Goal: Task Accomplishment & Management: Complete application form

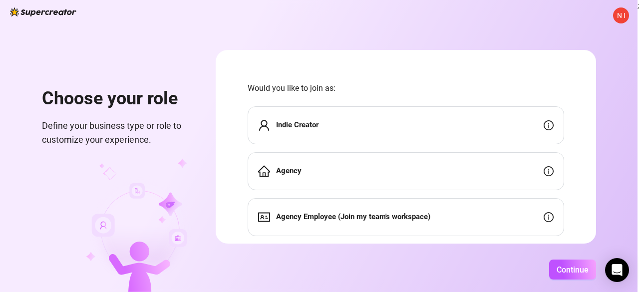
click at [427, 125] on div "Indie Creator" at bounding box center [405, 125] width 316 height 38
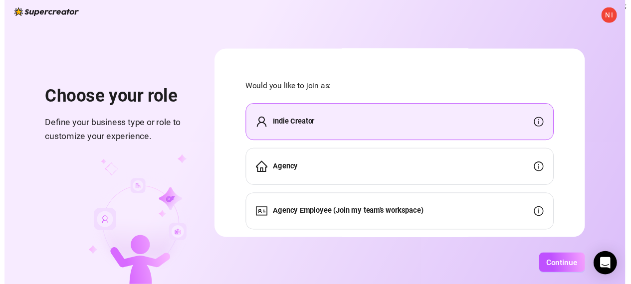
scroll to position [24, 0]
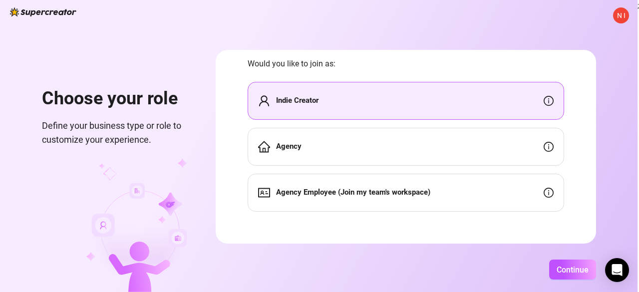
click at [401, 194] on strong "Agency Employee (Join my team's workspace)" at bounding box center [353, 192] width 154 height 9
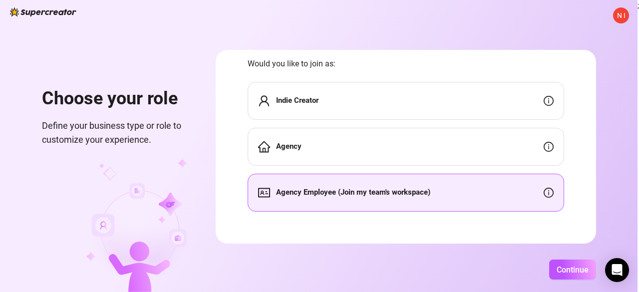
click at [443, 105] on div "Indie Creator" at bounding box center [405, 101] width 316 height 38
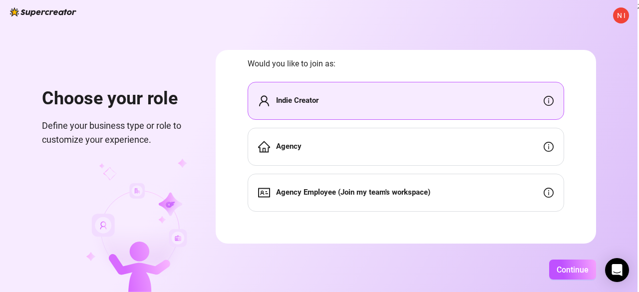
drag, startPoint x: 439, startPoint y: 116, endPoint x: 438, endPoint y: 125, distance: 9.0
click at [439, 116] on div "Indie Creator" at bounding box center [405, 101] width 316 height 38
click at [429, 146] on div "Agency" at bounding box center [405, 147] width 316 height 38
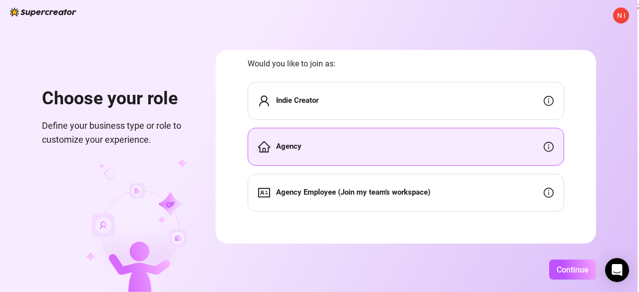
click at [413, 97] on div "Indie Creator" at bounding box center [405, 101] width 316 height 38
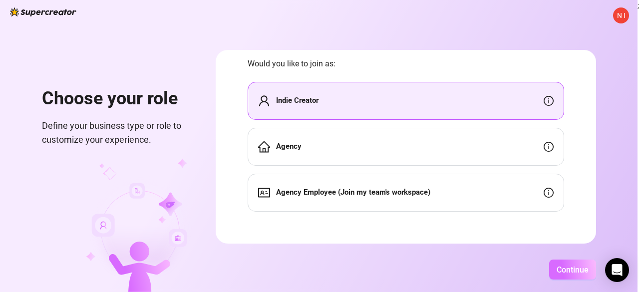
click at [553, 269] on button "Continue" at bounding box center [572, 269] width 47 height 20
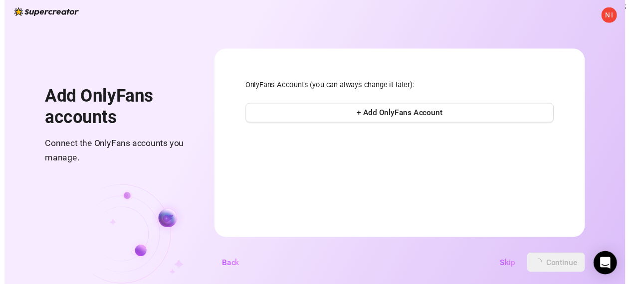
scroll to position [0, 0]
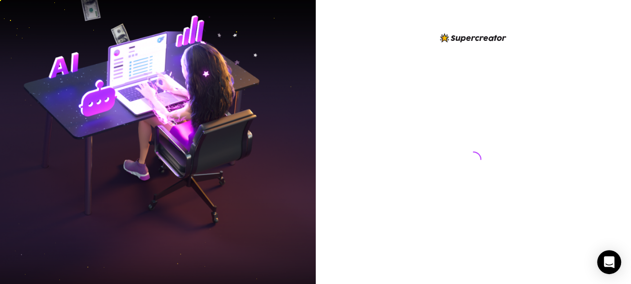
scroll to position [17, 0]
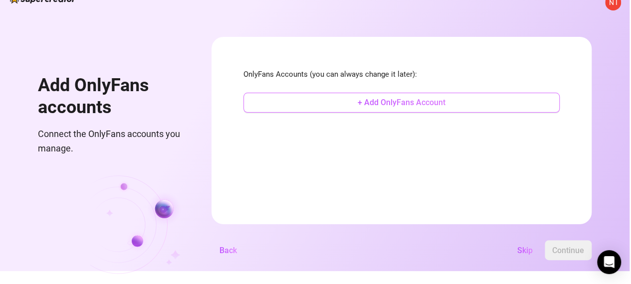
click at [427, 100] on span "+ Add OnlyFans Account" at bounding box center [402, 102] width 88 height 9
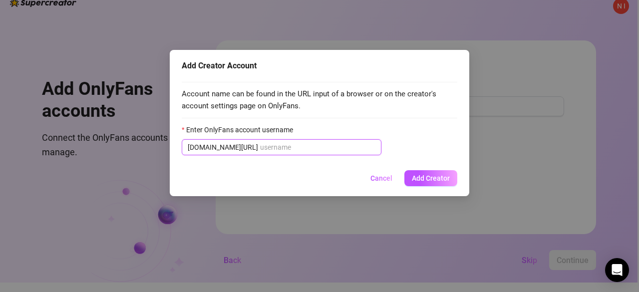
click at [280, 147] on input "Enter OnlyFans account username" at bounding box center [317, 147] width 115 height 11
click at [384, 175] on span "Cancel" at bounding box center [381, 178] width 22 height 8
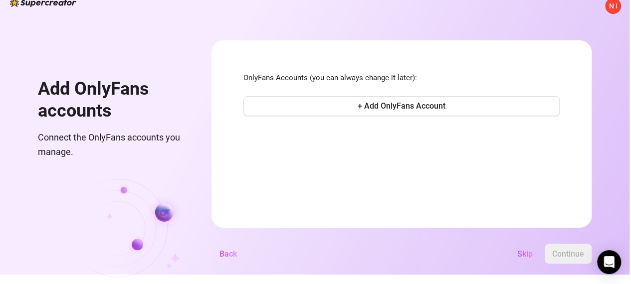
click at [235, 259] on span "Back" at bounding box center [228, 253] width 17 height 9
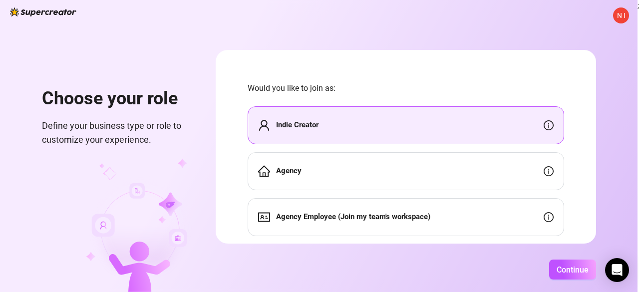
scroll to position [24, 0]
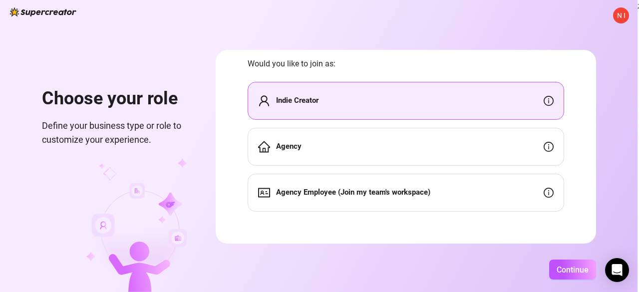
click at [508, 188] on div "Agency Employee (Join my team's workspace)" at bounding box center [405, 193] width 316 height 38
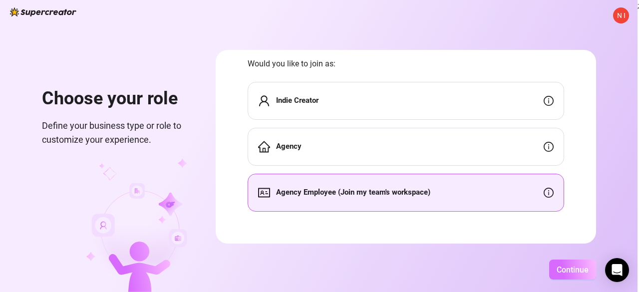
click at [573, 265] on span "Continue" at bounding box center [572, 269] width 32 height 9
click at [620, 17] on span "N I" at bounding box center [621, 15] width 8 height 11
click at [533, 12] on div "N I Choose your role Define your business type or role to customize your experi…" at bounding box center [318, 146] width 637 height 292
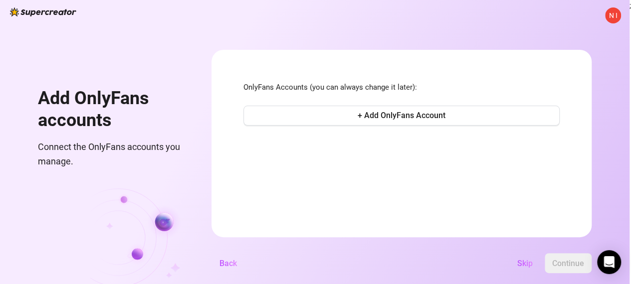
click at [399, 170] on form "OnlyFans Accounts (you can always change it later): + Add OnlyFans Account Back…" at bounding box center [402, 144] width 380 height 188
click at [232, 268] on span "Back" at bounding box center [228, 263] width 17 height 9
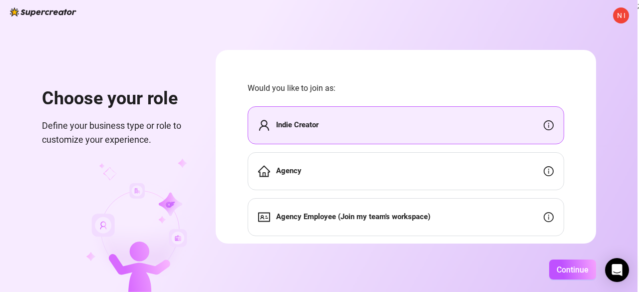
scroll to position [24, 0]
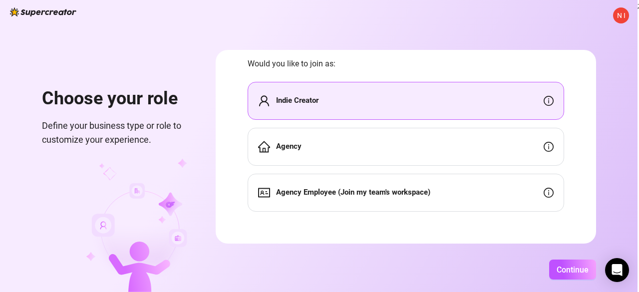
click at [453, 200] on div "Agency Employee (Join my team's workspace)" at bounding box center [405, 193] width 316 height 38
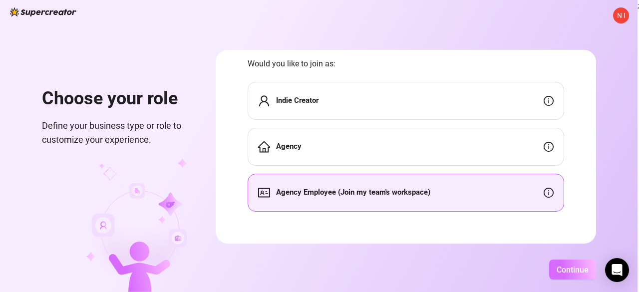
click at [582, 272] on span "Continue" at bounding box center [572, 269] width 32 height 9
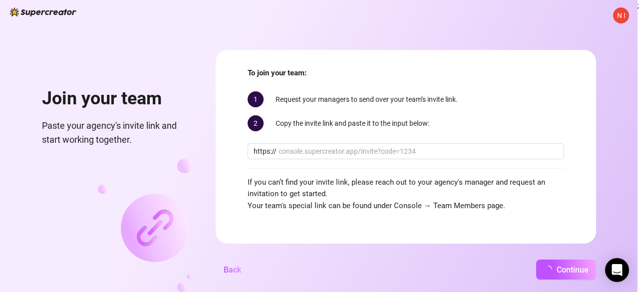
scroll to position [14, 0]
click at [364, 151] on input "text" at bounding box center [417, 151] width 279 height 11
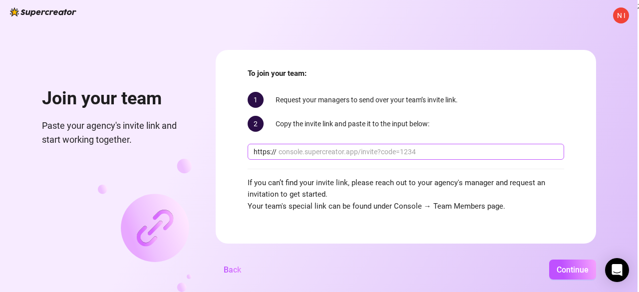
click at [364, 151] on input "text" at bounding box center [417, 151] width 279 height 11
click at [392, 157] on span "https://" at bounding box center [405, 152] width 316 height 16
click at [390, 147] on input "text" at bounding box center [417, 151] width 279 height 11
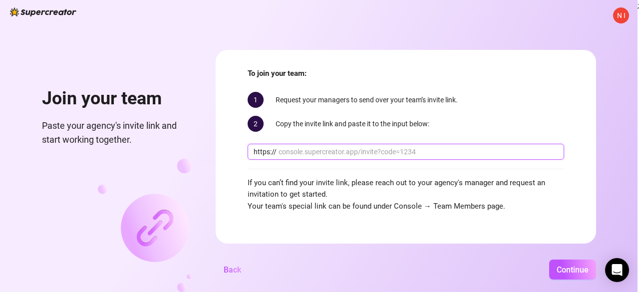
click at [390, 147] on input "text" at bounding box center [417, 151] width 279 height 11
click at [389, 147] on input "text" at bounding box center [417, 151] width 279 height 11
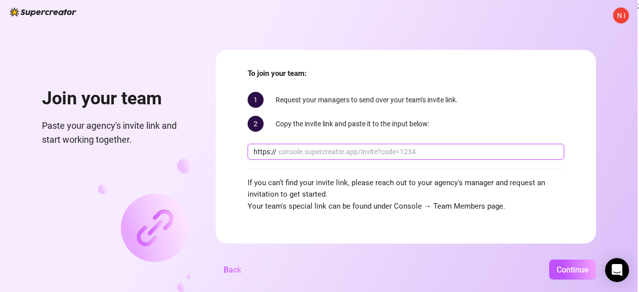
click at [389, 147] on input "text" at bounding box center [417, 151] width 279 height 11
click at [384, 14] on div "N I Join your team Paste your agency's invite link and start working together. …" at bounding box center [318, 146] width 637 height 292
drag, startPoint x: 321, startPoint y: 182, endPoint x: 417, endPoint y: 186, distance: 95.9
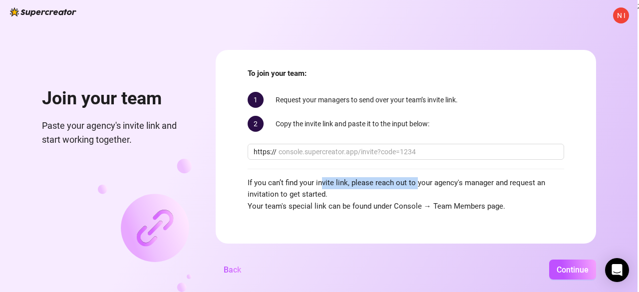
click at [417, 186] on span "If you can’t find your invite link, please reach out to your agency's manager a…" at bounding box center [405, 194] width 316 height 35
click at [435, 190] on span "If you can’t find your invite link, please reach out to your agency's manager a…" at bounding box center [405, 194] width 316 height 35
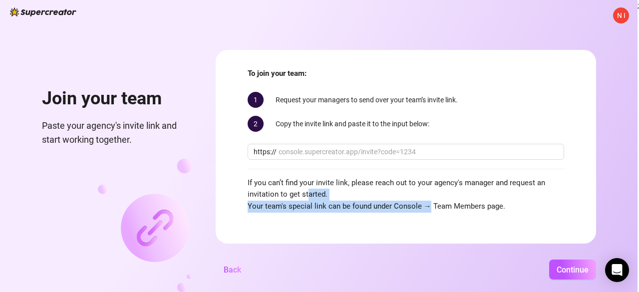
drag, startPoint x: 307, startPoint y: 199, endPoint x: 454, endPoint y: 202, distance: 146.7
click at [427, 207] on span "If you can’t find your invite link, please reach out to your agency's manager a…" at bounding box center [405, 194] width 316 height 35
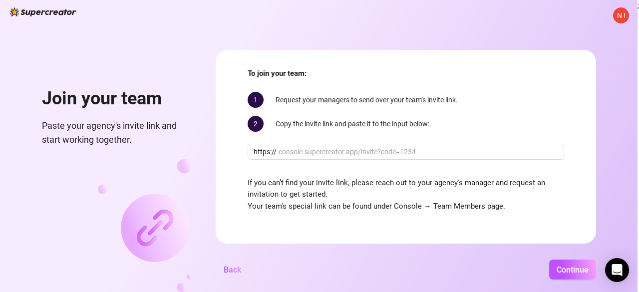
click at [454, 202] on span "If you can’t find your invite link, please reach out to your agency's manager a…" at bounding box center [405, 194] width 316 height 35
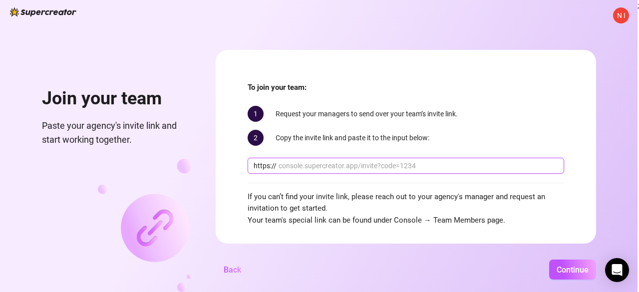
click at [350, 164] on input "text" at bounding box center [417, 165] width 279 height 11
click at [229, 267] on span "Back" at bounding box center [232, 269] width 17 height 9
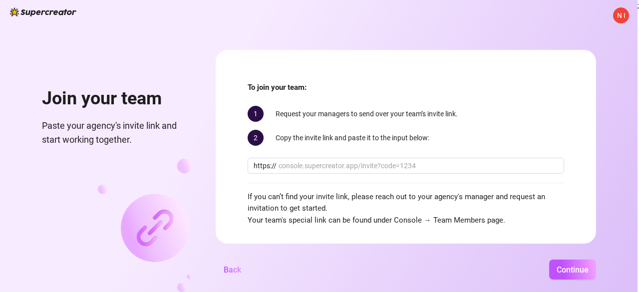
scroll to position [14, 0]
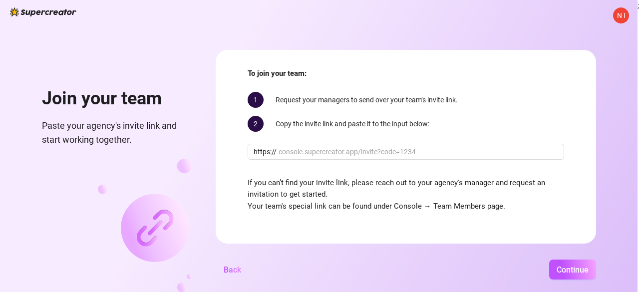
click at [231, 267] on span "Back" at bounding box center [232, 269] width 17 height 9
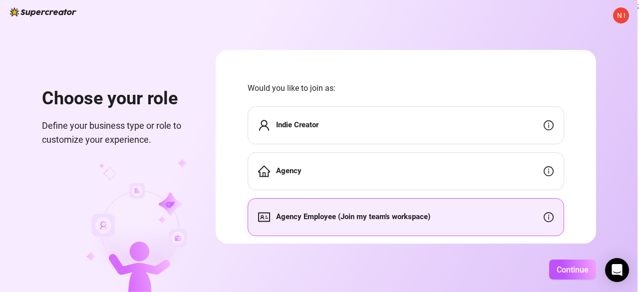
scroll to position [24, 0]
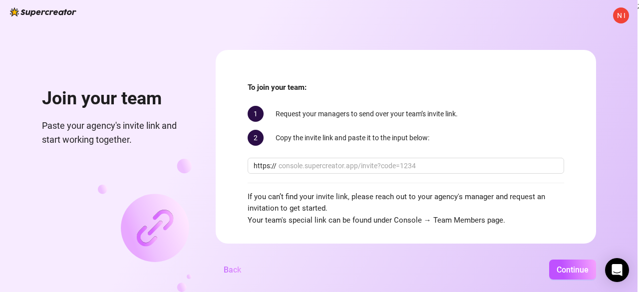
click at [229, 276] on button "Back" at bounding box center [232, 269] width 33 height 20
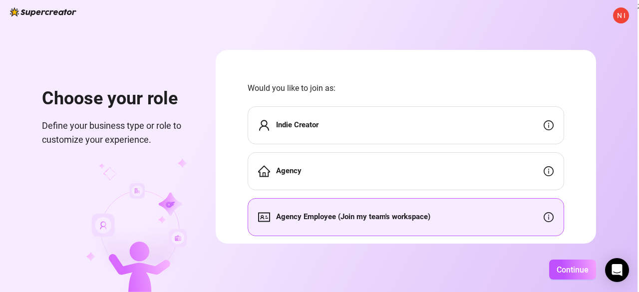
click at [414, 123] on div "Indie Creator" at bounding box center [405, 125] width 316 height 38
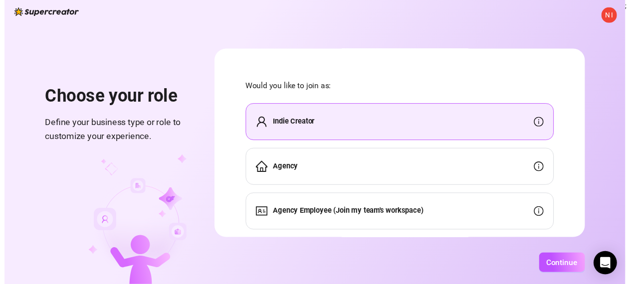
scroll to position [24, 0]
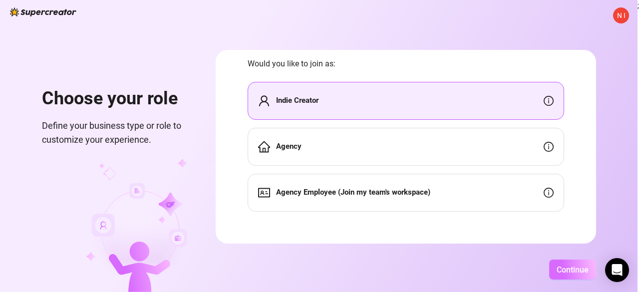
click at [568, 269] on span "Continue" at bounding box center [572, 269] width 32 height 9
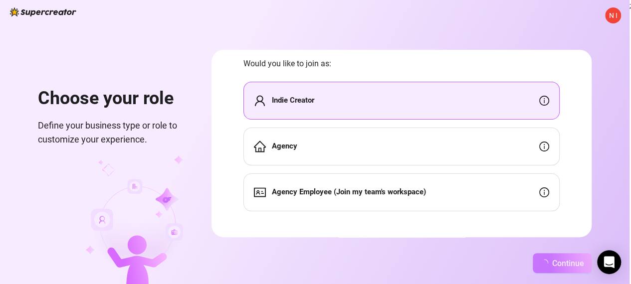
scroll to position [0, 0]
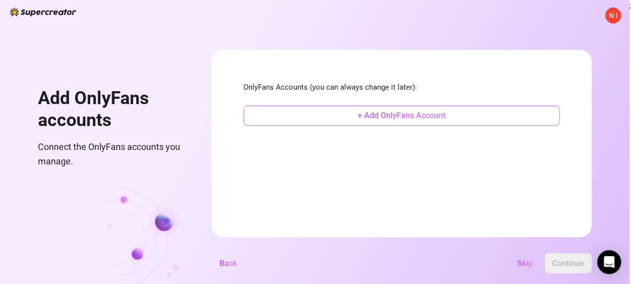
click at [368, 113] on span "+ Add OnlyFans Account" at bounding box center [402, 115] width 88 height 9
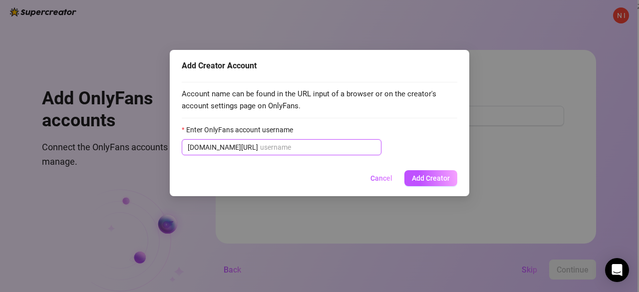
click at [302, 151] on input "Enter OnlyFans account username" at bounding box center [317, 147] width 115 height 11
click at [372, 177] on span "Cancel" at bounding box center [381, 178] width 22 height 8
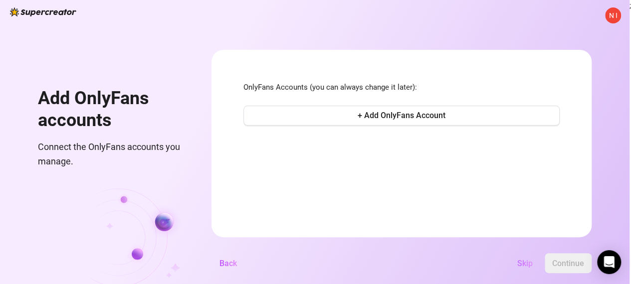
click at [526, 268] on span "Skip" at bounding box center [524, 263] width 15 height 9
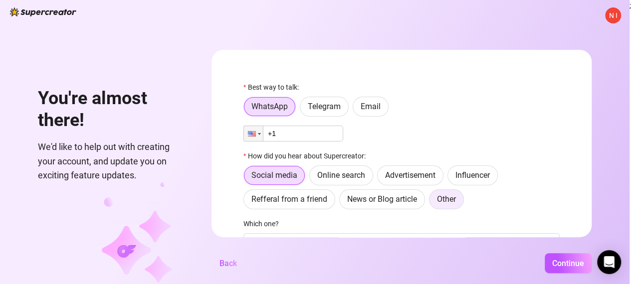
scroll to position [127, 0]
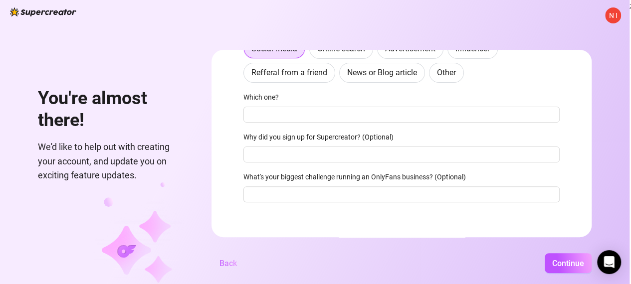
click at [227, 268] on span "Back" at bounding box center [228, 263] width 17 height 9
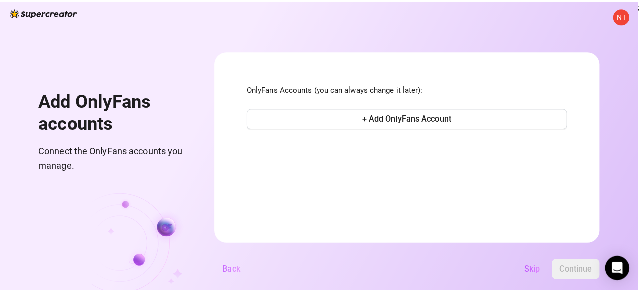
scroll to position [0, 0]
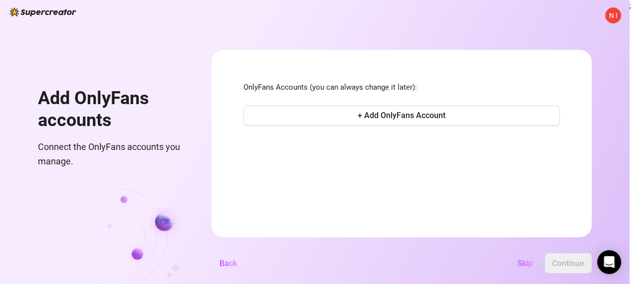
click at [237, 268] on span "Back" at bounding box center [228, 263] width 17 height 9
click at [478, 107] on button "+ Add OnlyFans Account" at bounding box center [402, 116] width 316 height 20
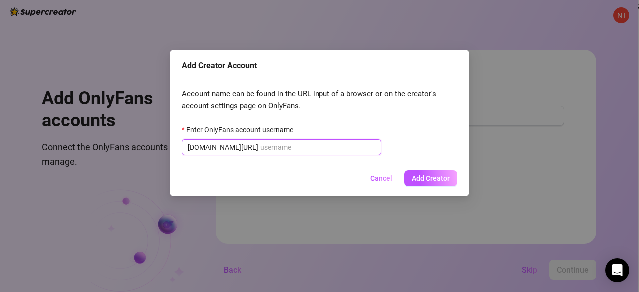
click at [306, 148] on input "Enter OnlyFans account username" at bounding box center [317, 147] width 115 height 11
click at [372, 179] on span "Cancel" at bounding box center [381, 178] width 22 height 8
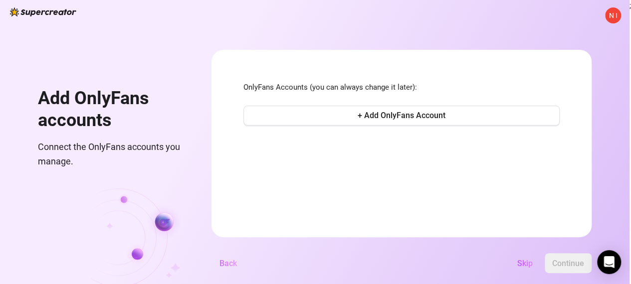
click at [237, 268] on span "Back" at bounding box center [228, 263] width 17 height 9
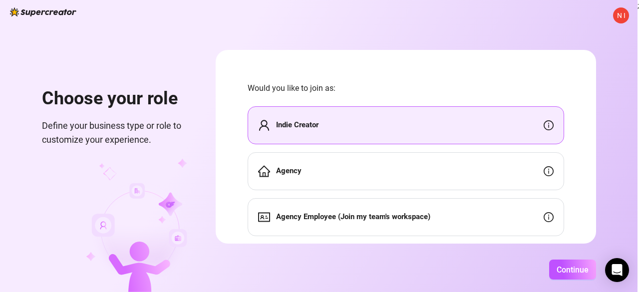
scroll to position [24, 0]
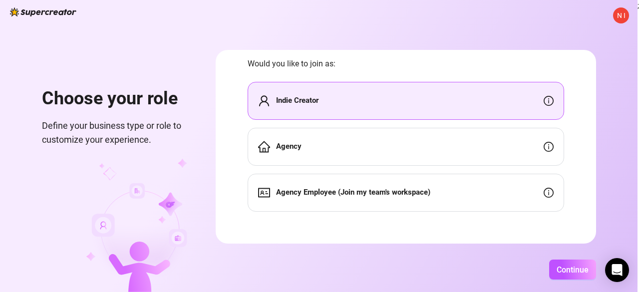
click at [188, 125] on span "Define your business type or role to customize your experience." at bounding box center [117, 133] width 150 height 28
click at [627, 11] on span "N I" at bounding box center [621, 15] width 16 height 16
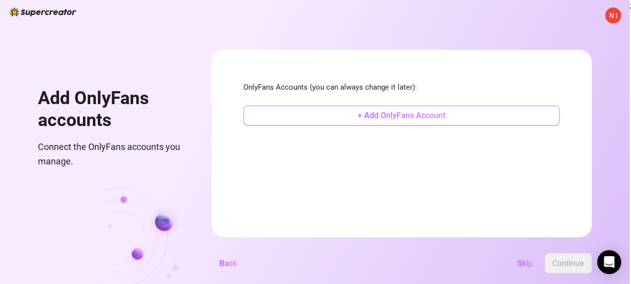
click at [457, 116] on button "+ Add OnlyFans Account" at bounding box center [402, 116] width 316 height 20
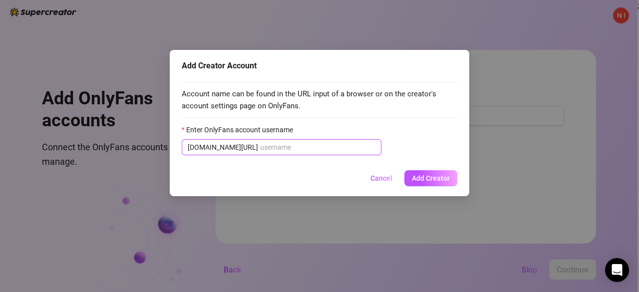
click at [309, 145] on input "Enter OnlyFans account username" at bounding box center [317, 147] width 115 height 11
type input "Supercreator [PERSON_NAME] Log ins"
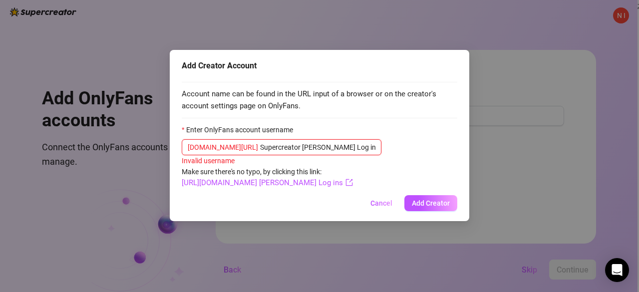
drag, startPoint x: 346, startPoint y: 144, endPoint x: 259, endPoint y: 140, distance: 86.9
click at [260, 145] on input "Supercreator [PERSON_NAME] Log ins" at bounding box center [317, 147] width 115 height 11
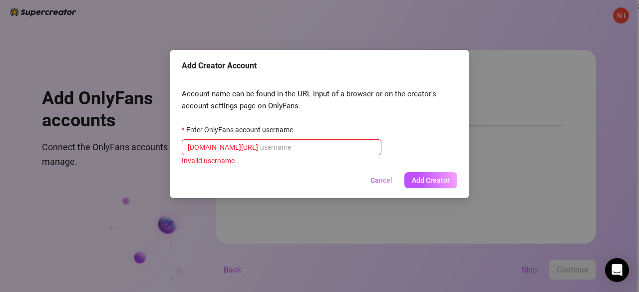
click at [281, 180] on div "Cancel Add Creator" at bounding box center [319, 180] width 275 height 16
click at [381, 185] on button "Cancel" at bounding box center [381, 180] width 38 height 16
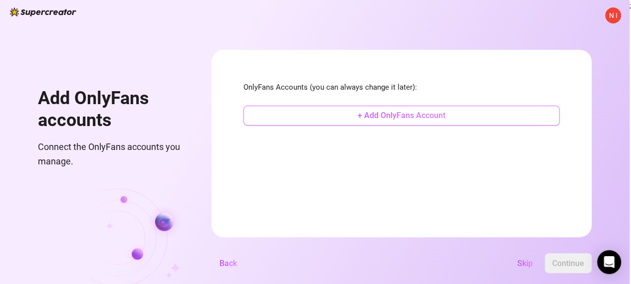
click at [454, 107] on button "+ Add OnlyFans Account" at bounding box center [402, 116] width 316 height 20
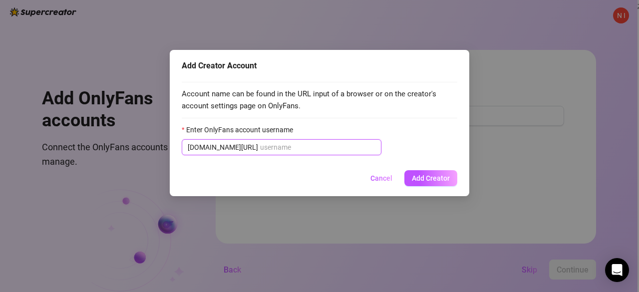
click at [298, 143] on input "Enter OnlyFans account username" at bounding box center [317, 147] width 115 height 11
click at [298, 144] on input "Enter OnlyFans account username" at bounding box center [317, 147] width 115 height 11
type input "m"
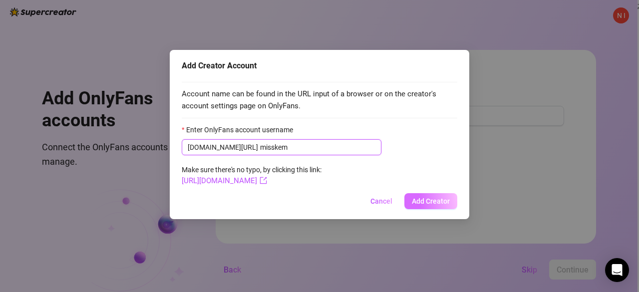
type input "misskem"
click at [418, 199] on span "Add Creator" at bounding box center [431, 201] width 38 height 8
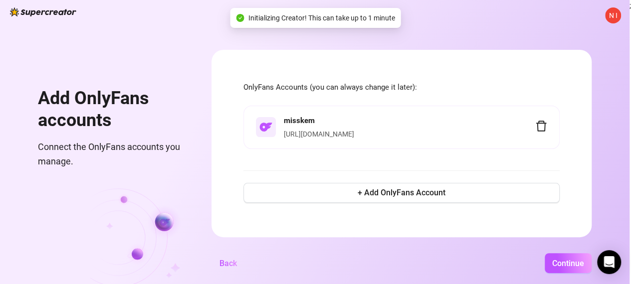
click at [416, 129] on div "https://onlyfans.com/misskem" at bounding box center [409, 134] width 251 height 11
click at [309, 125] on h4 "misskem" at bounding box center [409, 121] width 251 height 12
click at [319, 132] on link "https://onlyfans.com/misskem" at bounding box center [319, 134] width 70 height 8
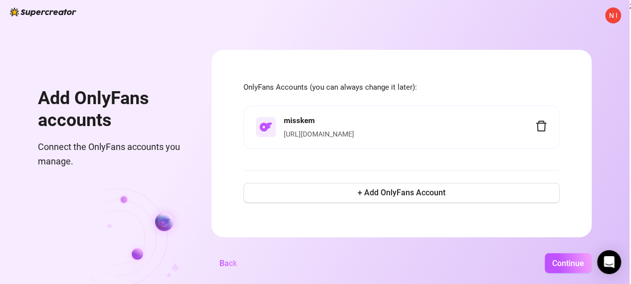
click at [545, 126] on icon "delete" at bounding box center [541, 126] width 12 height 12
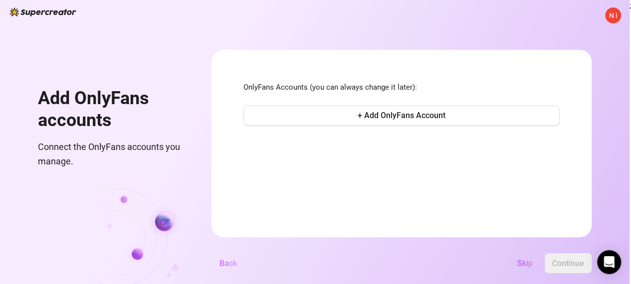
click at [235, 268] on span "Back" at bounding box center [228, 263] width 17 height 9
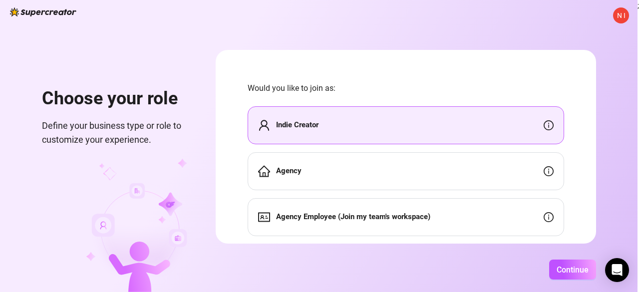
scroll to position [24, 0]
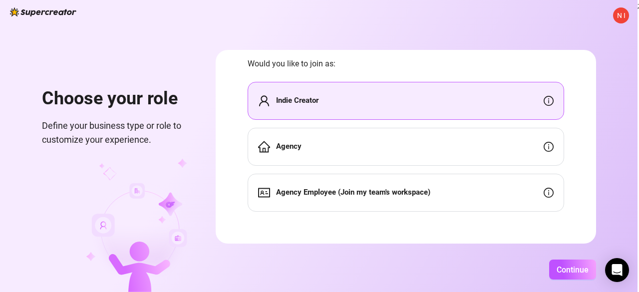
click at [387, 189] on strong "Agency Employee (Join my team's workspace)" at bounding box center [353, 192] width 154 height 9
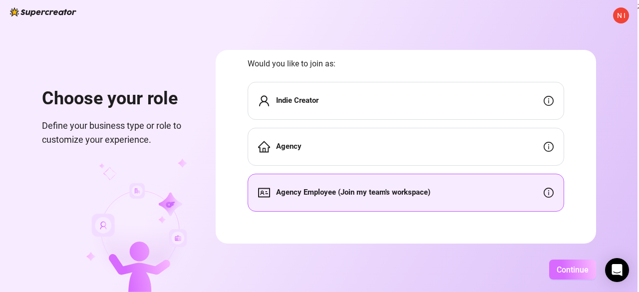
click at [557, 269] on span "Continue" at bounding box center [572, 269] width 32 height 9
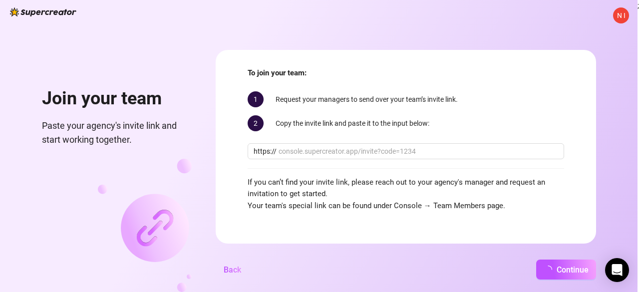
scroll to position [14, 0]
click at [338, 146] on input "text" at bounding box center [417, 151] width 279 height 11
click at [341, 150] on input "text" at bounding box center [417, 151] width 279 height 11
click at [233, 265] on span "Back" at bounding box center [232, 269] width 17 height 9
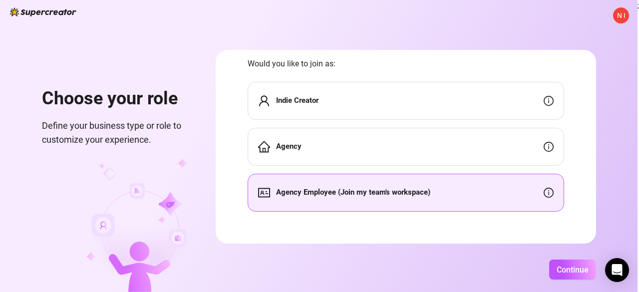
scroll to position [0, 0]
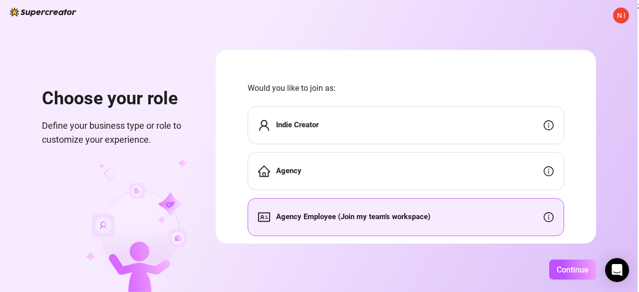
click at [253, 37] on div "N I Choose your role Define your business type or role to customize your experi…" at bounding box center [318, 146] width 637 height 292
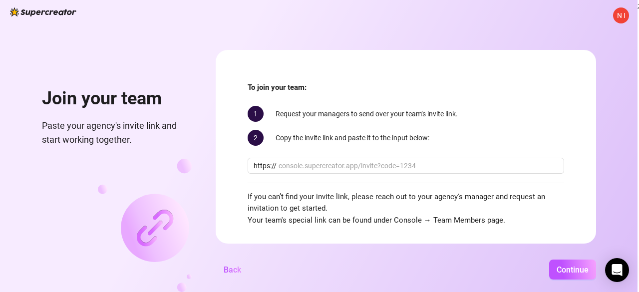
scroll to position [14, 0]
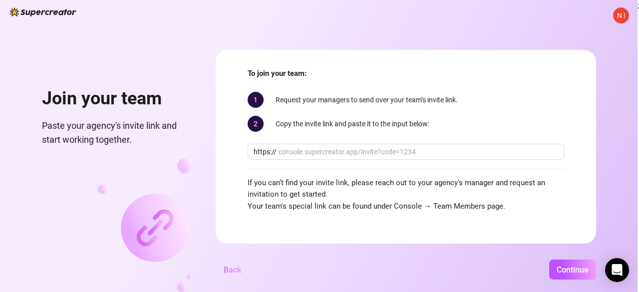
click at [235, 265] on span "Back" at bounding box center [232, 269] width 17 height 9
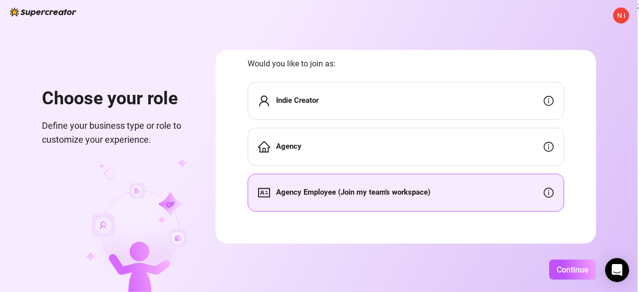
scroll to position [0, 0]
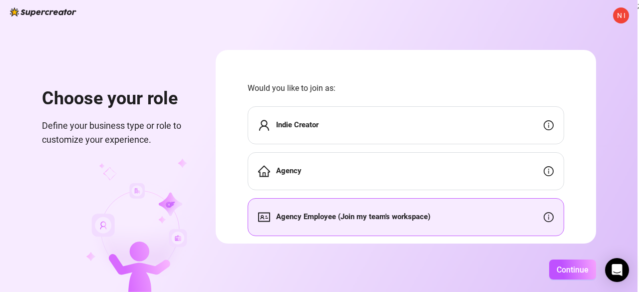
click at [397, 123] on div "Indie Creator" at bounding box center [405, 125] width 316 height 38
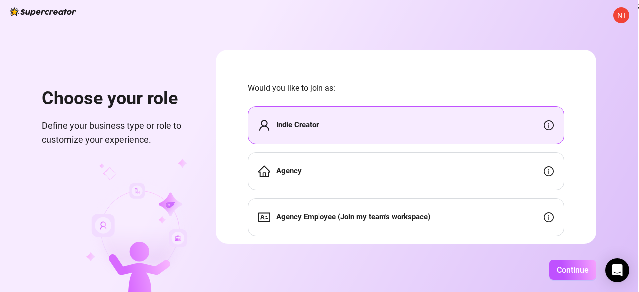
click at [387, 178] on div "Agency" at bounding box center [405, 171] width 316 height 38
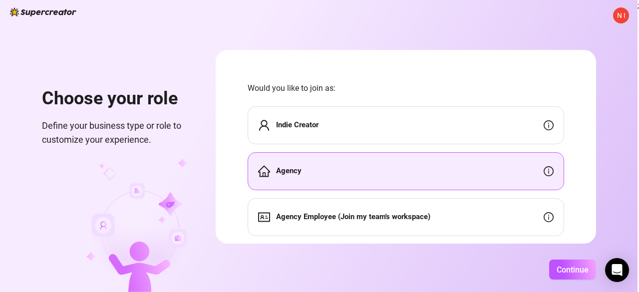
click at [388, 139] on div "Indie Creator" at bounding box center [405, 125] width 316 height 38
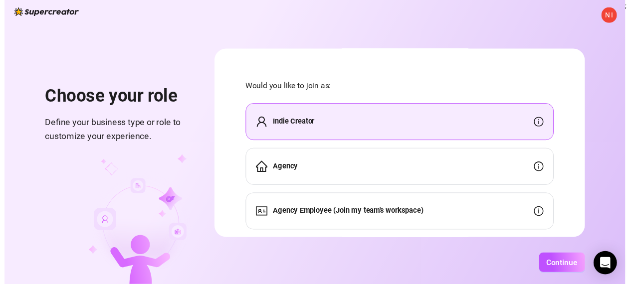
scroll to position [24, 0]
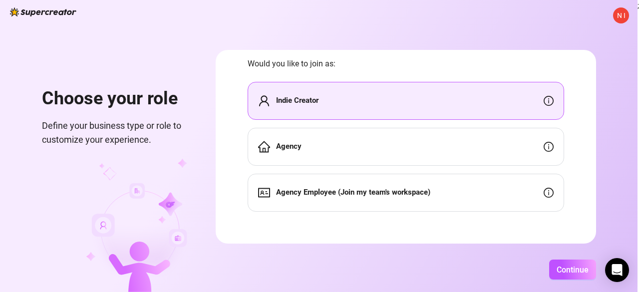
click at [404, 133] on div "Agency" at bounding box center [405, 147] width 316 height 38
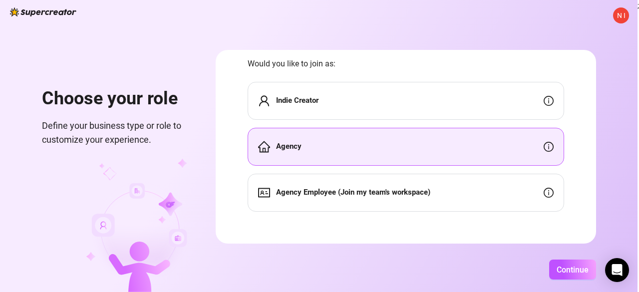
click at [567, 281] on div "N I Choose your role Define your business type or role to customize your experi…" at bounding box center [318, 146] width 637 height 292
click at [588, 274] on button "Continue" at bounding box center [572, 269] width 47 height 20
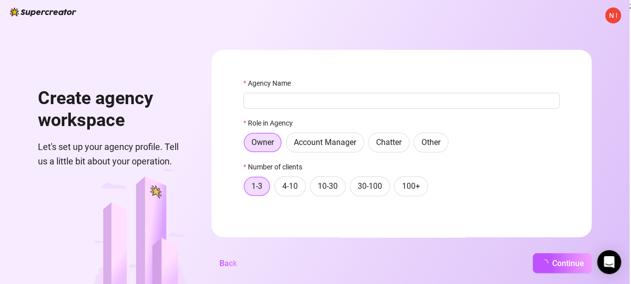
scroll to position [0, 0]
